Goal: Find contact information: Find contact information

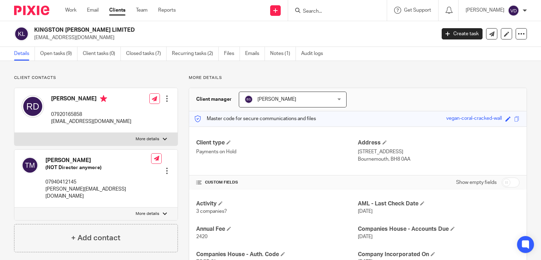
click at [310, 12] on input "Search" at bounding box center [333, 11] width 63 height 6
paste input "Gemma"
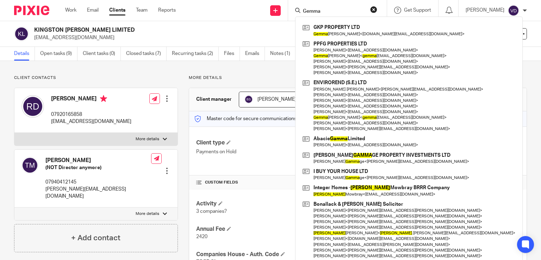
type input "Gemma"
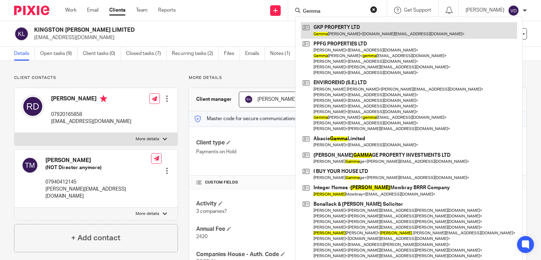
click at [339, 32] on link at bounding box center [409, 30] width 216 height 16
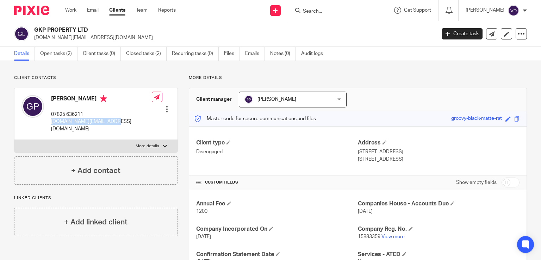
drag, startPoint x: 117, startPoint y: 122, endPoint x: 49, endPoint y: 121, distance: 67.9
click at [49, 121] on div "[PERSON_NAME] 07825 636211 [DOMAIN_NAME][EMAIL_ADDRESS][DOMAIN_NAME] Edit conta…" at bounding box center [95, 114] width 163 height 52
copy p "gkp.property@hotmail.com"
click at [113, 126] on div "Gemma Pearson 07825 636211 gkp.property@hotmail.com Edit contact Create client …" at bounding box center [95, 114] width 163 height 52
drag, startPoint x: 112, startPoint y: 122, endPoint x: 51, endPoint y: 123, distance: 60.9
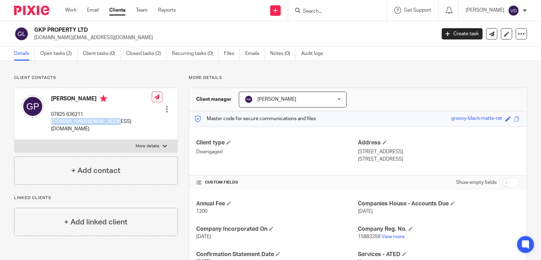
click at [51, 123] on div "Gemma Pearson 07825 636211 gkp.property@hotmail.com Edit contact Create client …" at bounding box center [95, 114] width 163 height 52
copy p "gkp.property@hotmail.com"
click at [326, 11] on input "Search" at bounding box center [333, 11] width 63 height 6
paste input "Alexandra"
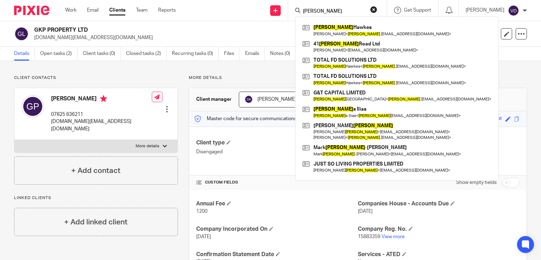
type input "Alexandra"
click at [329, 11] on input "Alexandra" at bounding box center [333, 11] width 63 height 6
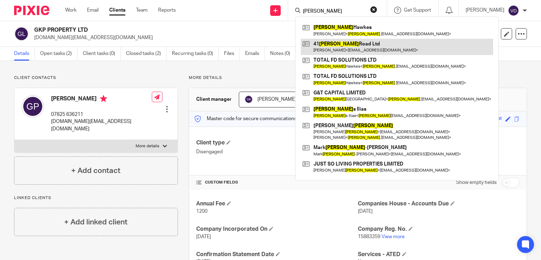
click at [353, 45] on link at bounding box center [397, 47] width 192 height 16
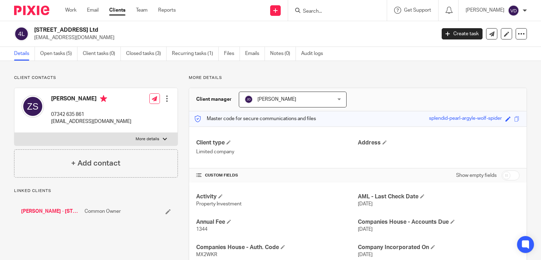
click at [322, 12] on input "Search" at bounding box center [333, 11] width 63 height 6
paste input "Alexandra"
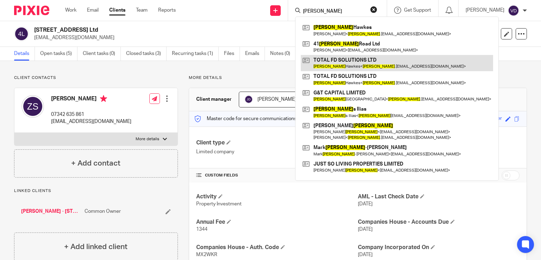
type input "Alexandra"
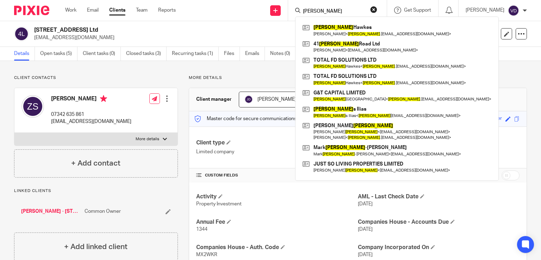
drag, startPoint x: 336, startPoint y: 9, endPoint x: 253, endPoint y: 10, distance: 82.7
click at [253, 10] on div "Send new email Create task Add client Alexandra Alexandra Hawkes Alex Hawkes < …" at bounding box center [363, 10] width 354 height 21
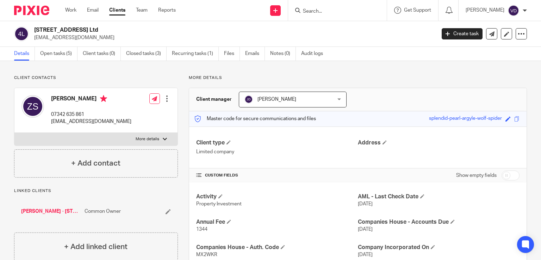
click at [317, 8] on input "Search" at bounding box center [333, 11] width 63 height 6
paste input "Pinczes"
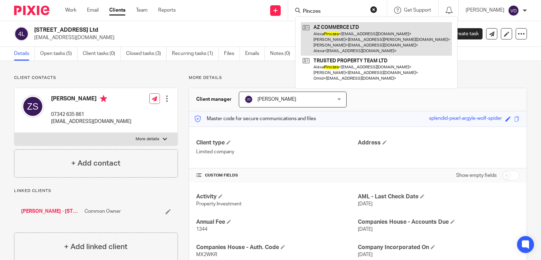
type input "Pinczes"
click at [336, 45] on link at bounding box center [376, 38] width 151 height 33
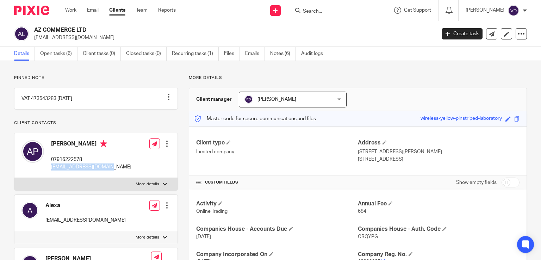
drag, startPoint x: 110, startPoint y: 173, endPoint x: 49, endPoint y: 174, distance: 60.5
click at [49, 174] on div "Alexa Pinczes 07916222578 alexapinczes@gmail.com Edit contact Create client fro…" at bounding box center [95, 155] width 163 height 45
copy p "alexapinczes@gmail.com"
click at [312, 16] on div at bounding box center [337, 10] width 99 height 21
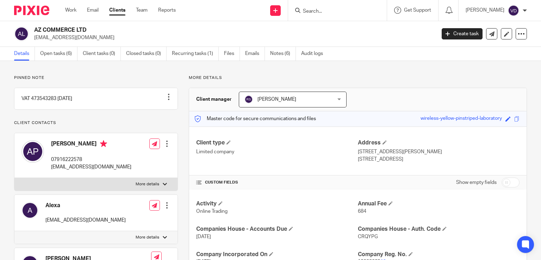
click at [312, 10] on input "Search" at bounding box center [333, 11] width 63 height 6
paste input "Ben"
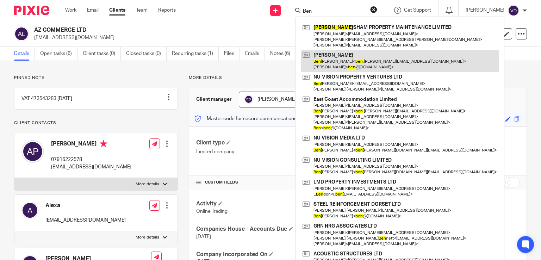
type input "Ben"
click at [338, 67] on link at bounding box center [400, 61] width 198 height 22
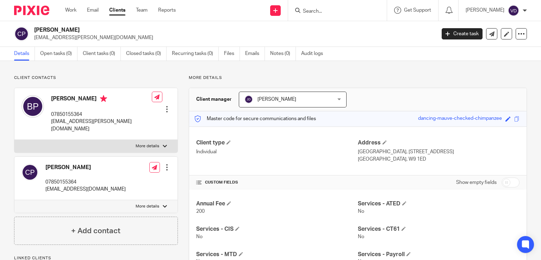
click at [315, 14] on form at bounding box center [339, 10] width 75 height 9
click at [316, 13] on input "Search" at bounding box center [333, 11] width 63 height 6
paste input "[PERSON_NAME]"
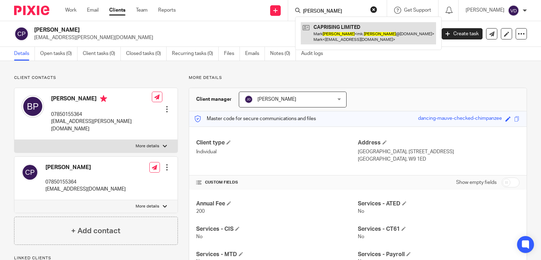
type input "[PERSON_NAME]"
click at [328, 36] on link at bounding box center [368, 33] width 135 height 22
